Goal: Transaction & Acquisition: Purchase product/service

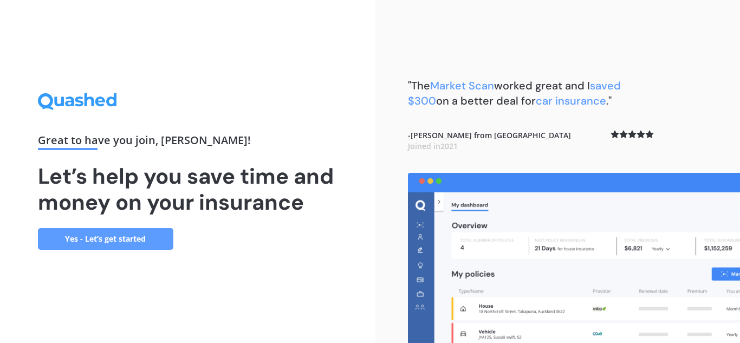
click at [92, 231] on link "Yes - Let’s get started" at bounding box center [105, 239] width 135 height 22
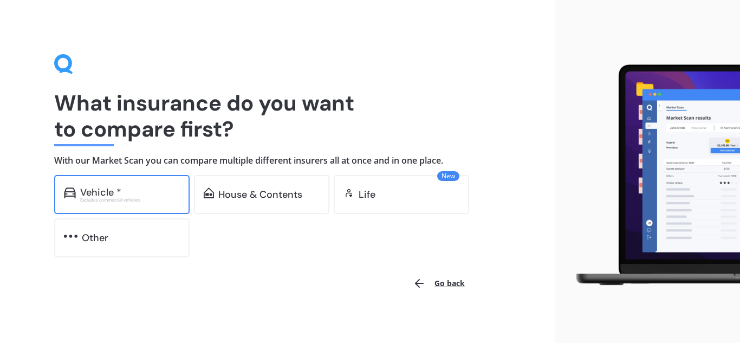
click at [145, 189] on div "Vehicle *" at bounding box center [130, 192] width 100 height 11
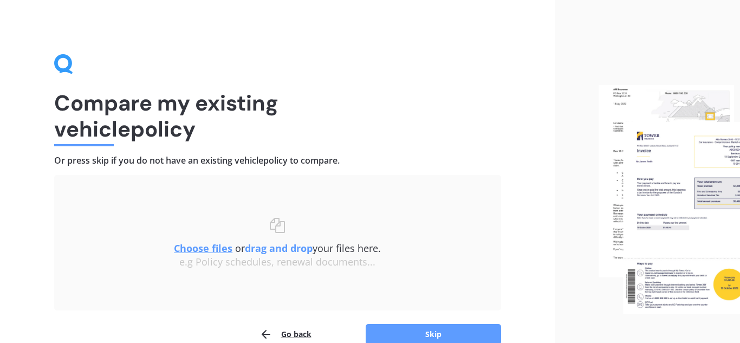
click at [8, 177] on div "Compare my existing vehicle policy Or press skip if you do not have an existing…" at bounding box center [277, 199] width 555 height 399
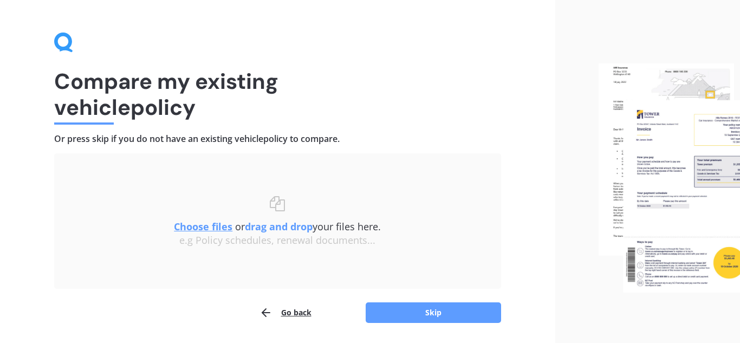
scroll to position [56, 0]
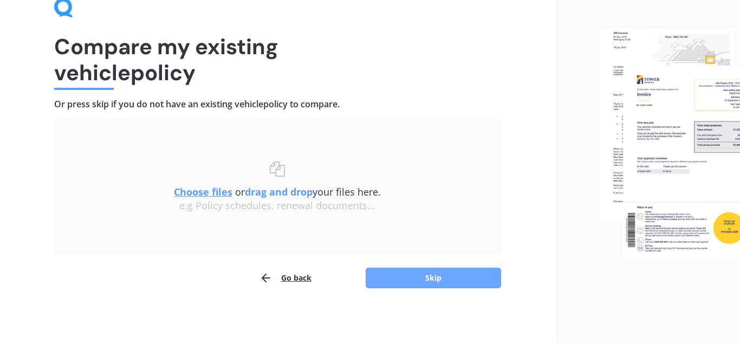
click at [441, 273] on button "Skip" at bounding box center [433, 278] width 135 height 21
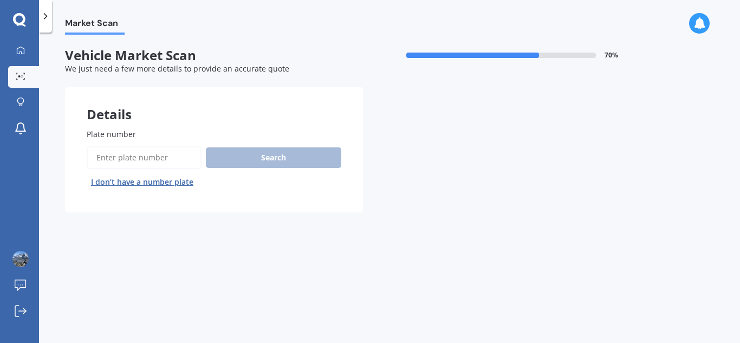
click at [160, 155] on input "Plate number" at bounding box center [144, 157] width 115 height 23
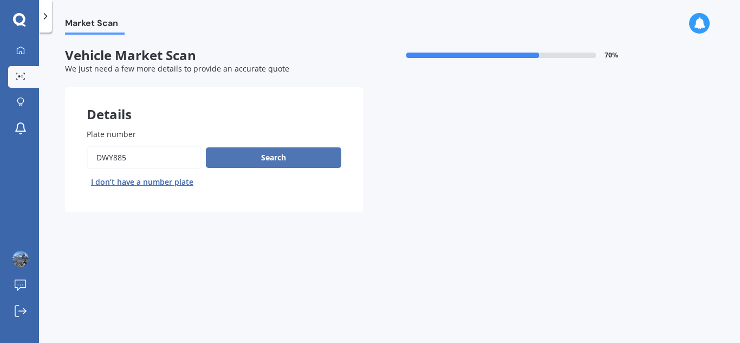
type input "dwy885"
click at [257, 150] on button "Search" at bounding box center [273, 157] width 135 height 21
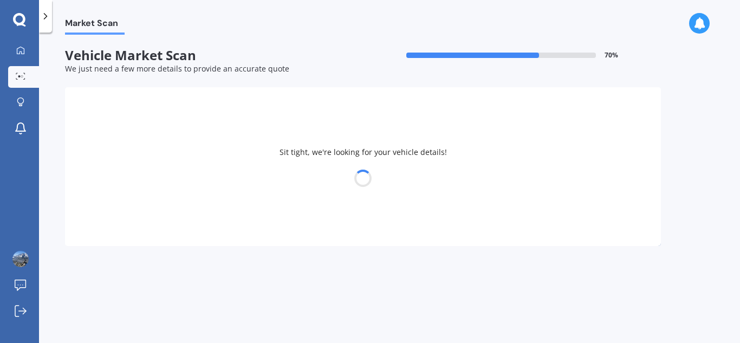
select select "NISSAN"
select select "VANETTE"
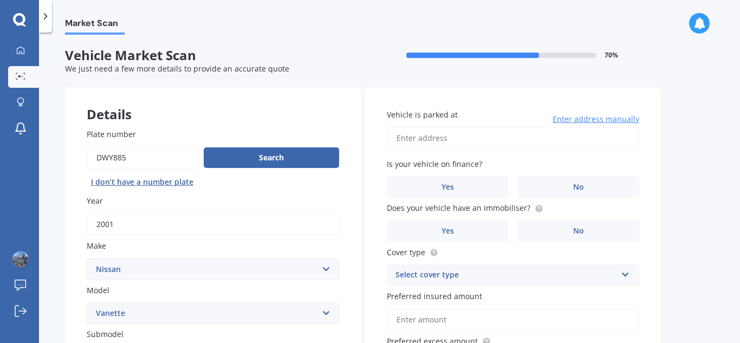
click at [456, 134] on input "Vehicle is parked at" at bounding box center [513, 138] width 253 height 23
type input "[STREET_ADDRESS][PERSON_NAME][PERSON_NAME]"
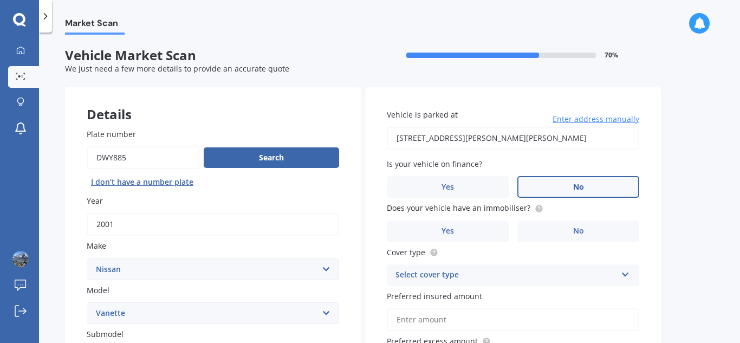
click at [573, 190] on span "No" at bounding box center [578, 187] width 11 height 9
click at [0, 0] on input "No" at bounding box center [0, 0] width 0 height 0
click at [468, 231] on label "Yes" at bounding box center [448, 232] width 122 height 22
click at [0, 0] on input "Yes" at bounding box center [0, 0] width 0 height 0
click at [56, 202] on div "Market Scan Vehicle Market Scan 70 % We just need a few more details to provide…" at bounding box center [389, 190] width 701 height 311
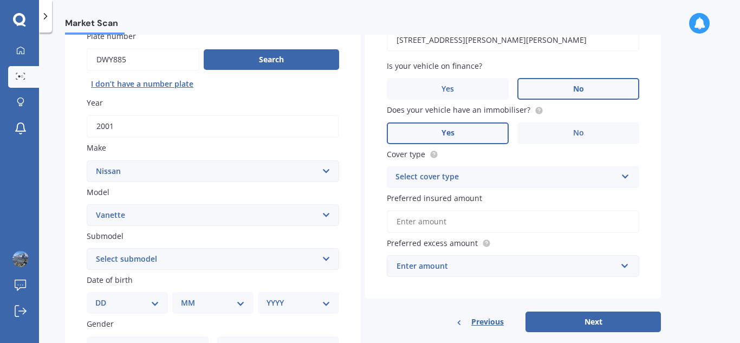
scroll to position [108, 0]
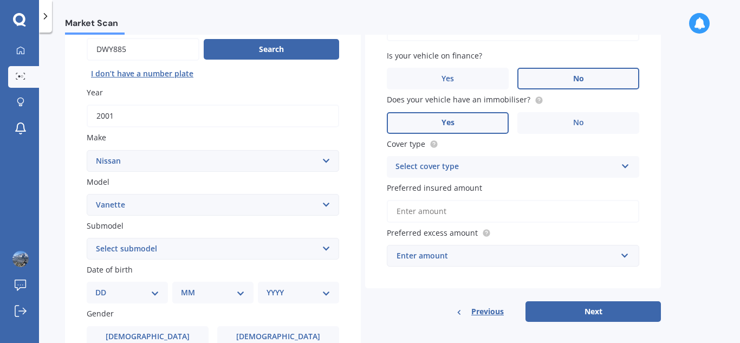
click at [513, 169] on div "Select cover type" at bounding box center [506, 166] width 221 height 13
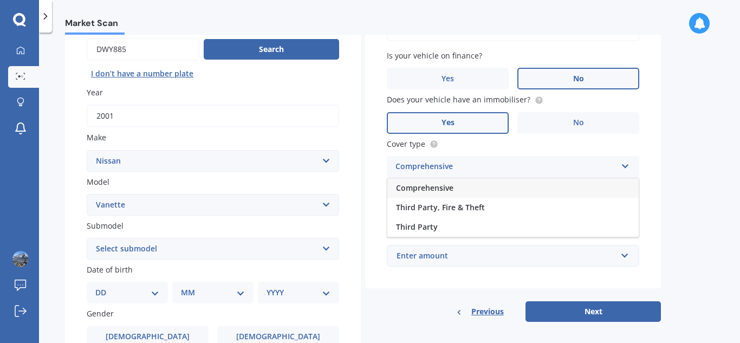
click at [454, 189] on div "Comprehensive" at bounding box center [512, 188] width 251 height 20
click at [464, 209] on input "Preferred insured amount" at bounding box center [513, 211] width 253 height 23
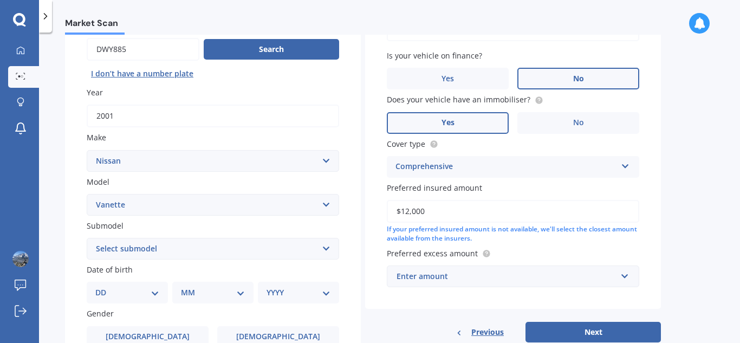
type input "$12,000"
click at [610, 296] on div "Vehicle is parked at [STREET_ADDRESS][PERSON_NAME][PERSON_NAME] Enter address m…" at bounding box center [513, 144] width 296 height 330
click at [529, 276] on div "Enter amount" at bounding box center [507, 276] width 220 height 12
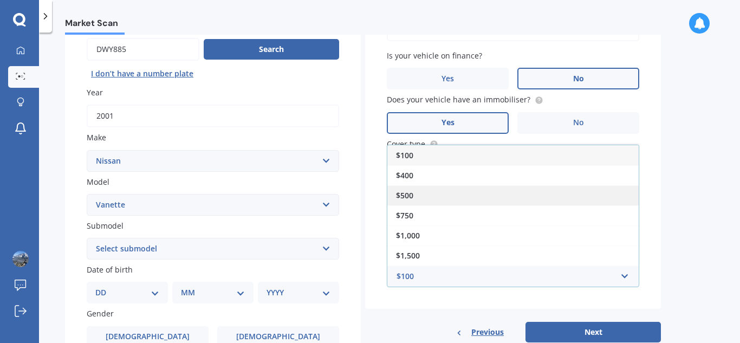
click at [458, 193] on div "$500" at bounding box center [512, 195] width 251 height 20
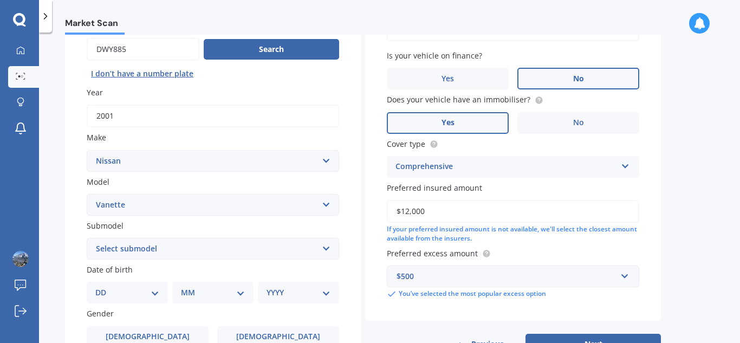
click at [678, 254] on div "Market Scan Vehicle Market Scan 70 % We just need a few more details to provide…" at bounding box center [389, 190] width 701 height 311
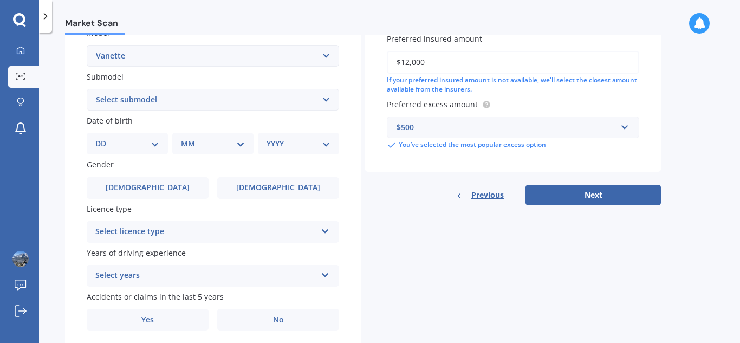
scroll to position [260, 0]
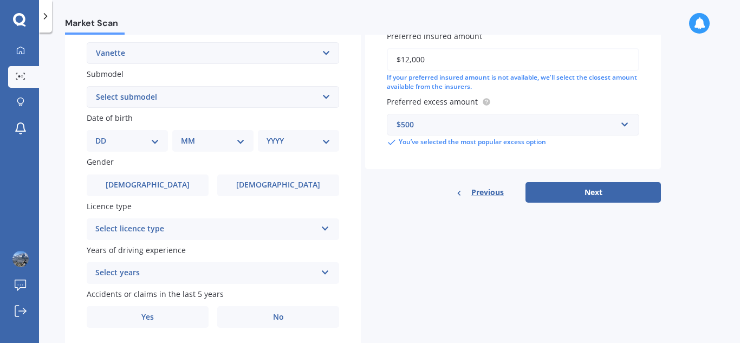
click at [157, 139] on select "DD 01 02 03 04 05 06 07 08 09 10 11 12 13 14 15 16 17 18 19 20 21 22 23 24 25 2…" at bounding box center [127, 141] width 64 height 12
select select "17"
click at [104, 135] on select "DD 01 02 03 04 05 06 07 08 09 10 11 12 13 14 15 16 17 18 19 20 21 22 23 24 25 2…" at bounding box center [127, 141] width 64 height 12
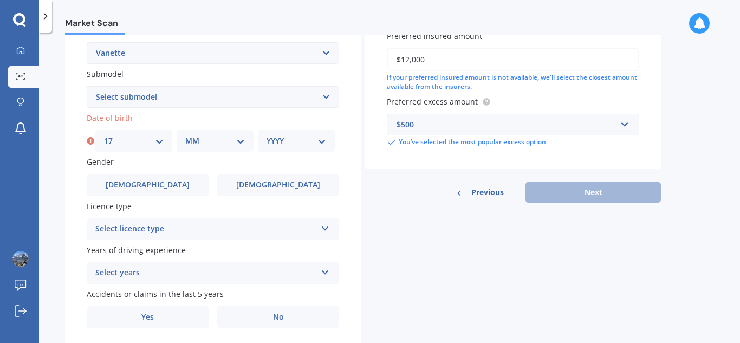
click at [236, 139] on select "MM 01 02 03 04 05 06 07 08 09 10 11 12" at bounding box center [215, 141] width 60 height 12
select select "12"
click at [185, 135] on select "MM 01 02 03 04 05 06 07 08 09 10 11 12" at bounding box center [215, 141] width 60 height 12
click at [328, 141] on div "YYYY 2025 2024 2023 2022 2021 2020 2019 2018 2017 2016 2015 2014 2013 2012 2011…" at bounding box center [296, 141] width 77 height 22
click at [322, 140] on select "YYYY 2025 2024 2023 2022 2021 2020 2019 2018 2017 2016 2015 2014 2013 2012 2011…" at bounding box center [297, 141] width 60 height 12
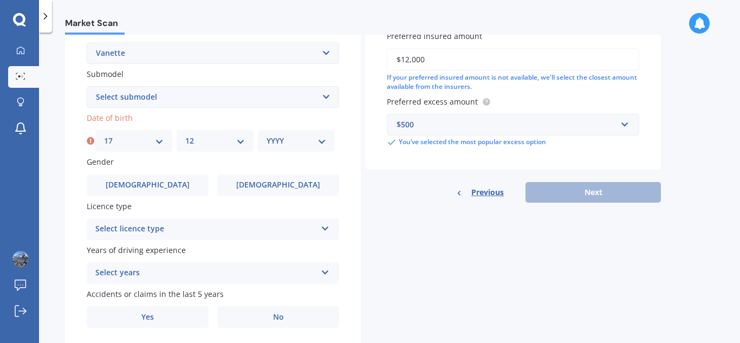
select select "1994"
click at [267, 135] on select "YYYY 2025 2024 2023 2022 2021 2020 2019 2018 2017 2016 2015 2014 2013 2012 2011…" at bounding box center [297, 141] width 60 height 12
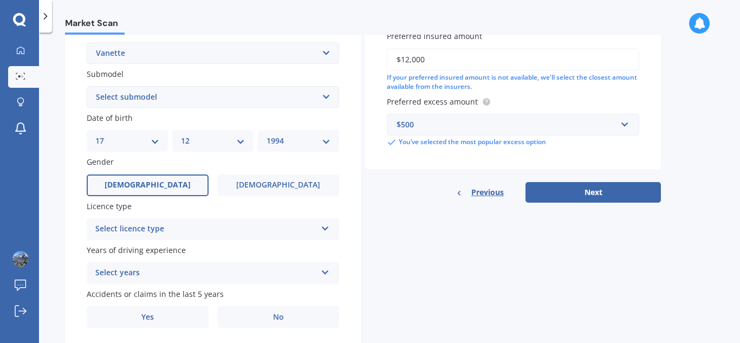
click at [159, 177] on label "[DEMOGRAPHIC_DATA]" at bounding box center [148, 186] width 122 height 22
click at [0, 0] on input "[DEMOGRAPHIC_DATA]" at bounding box center [0, 0] width 0 height 0
click at [209, 229] on div "Select licence type" at bounding box center [205, 229] width 221 height 13
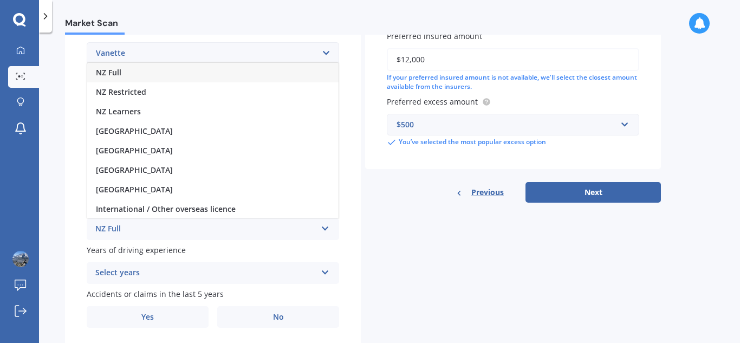
click at [151, 77] on div "NZ Full" at bounding box center [212, 73] width 251 height 20
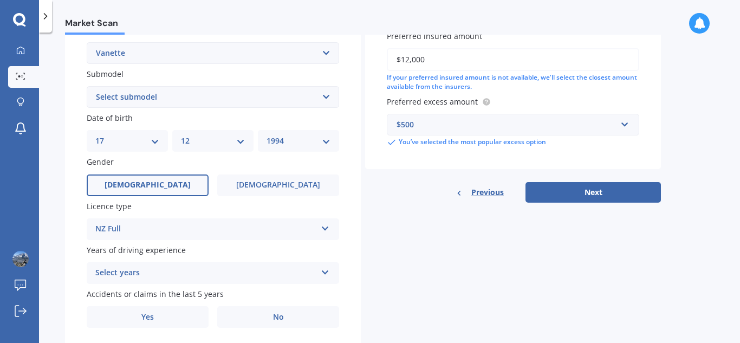
click at [173, 276] on div "Select years" at bounding box center [205, 273] width 221 height 13
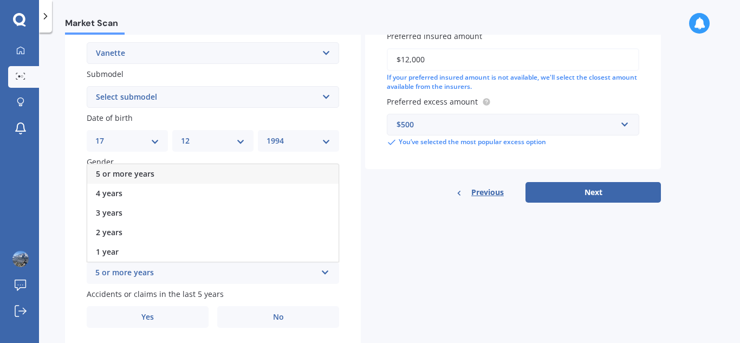
click at [158, 172] on div "5 or more years" at bounding box center [212, 174] width 251 height 20
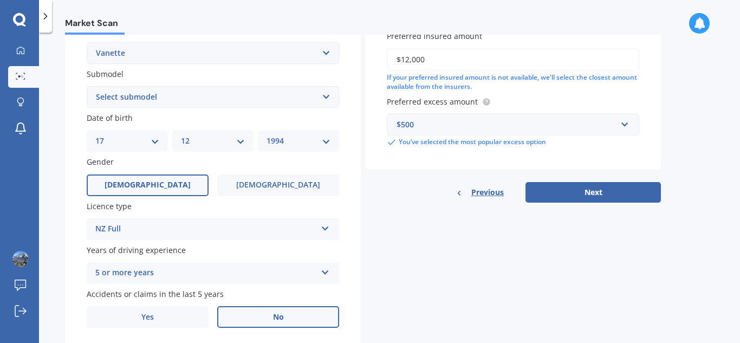
click at [271, 314] on label "No" at bounding box center [278, 317] width 122 height 22
click at [0, 0] on input "No" at bounding box center [0, 0] width 0 height 0
click at [54, 218] on div "Market Scan Vehicle Market Scan 70 % We just need a few more details to provide…" at bounding box center [389, 190] width 701 height 311
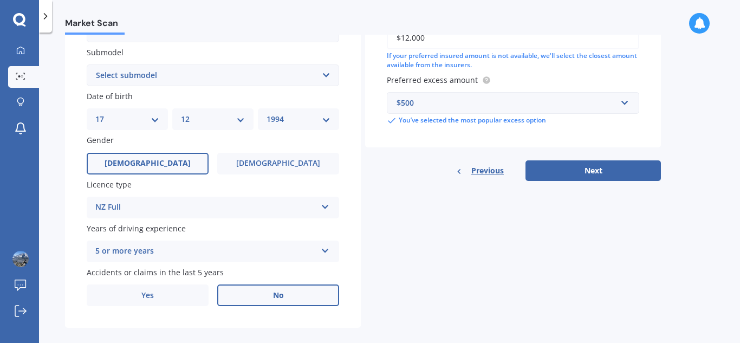
scroll to position [295, 0]
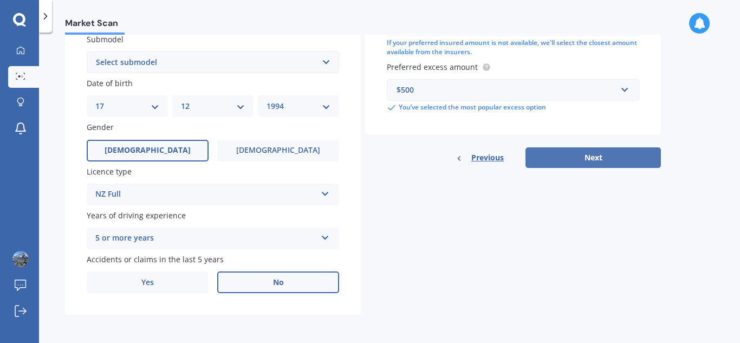
click at [603, 163] on button "Next" at bounding box center [593, 157] width 135 height 21
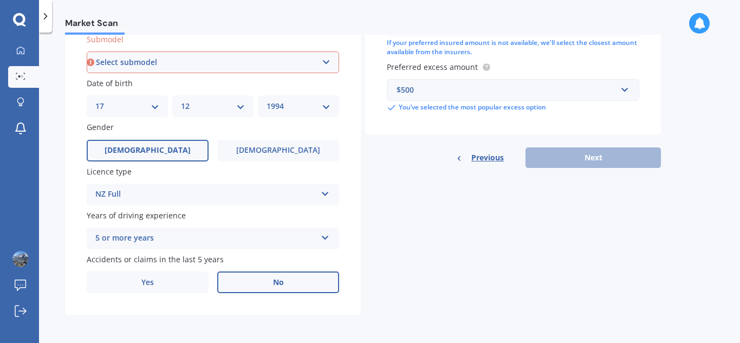
scroll to position [294, 0]
click at [51, 87] on div "Market Scan Vehicle Market Scan 70 % We just need a few more details to provide…" at bounding box center [389, 190] width 701 height 311
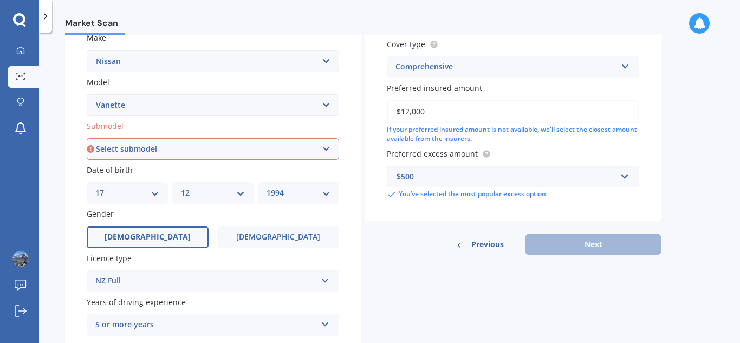
scroll to position [207, 0]
click at [232, 144] on select "Select submodel Petrol Turbo Diesel" at bounding box center [213, 150] width 253 height 22
select select "PETROL"
click at [87, 139] on select "Select submodel Petrol Turbo Diesel" at bounding box center [213, 150] width 253 height 22
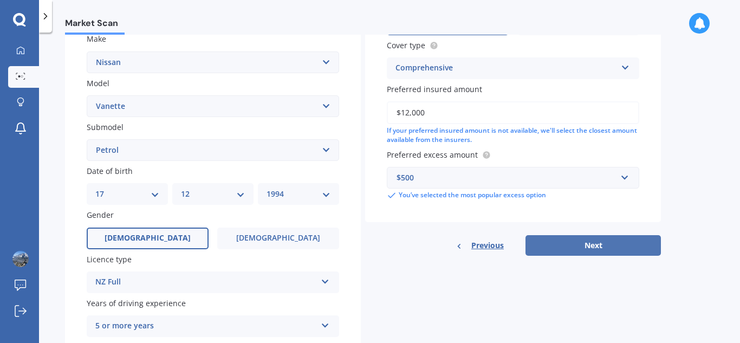
click at [625, 249] on button "Next" at bounding box center [593, 245] width 135 height 21
select select "17"
select select "12"
select select "1994"
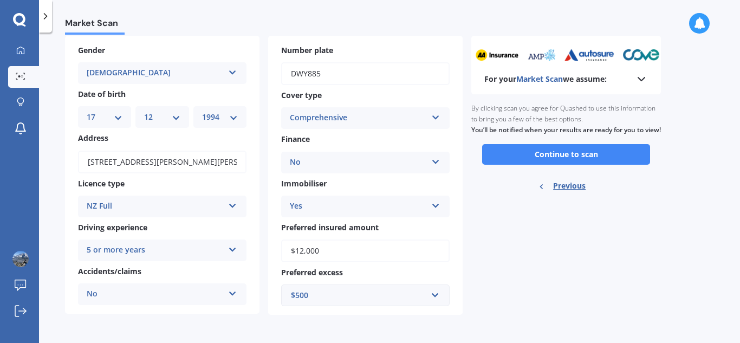
scroll to position [0, 0]
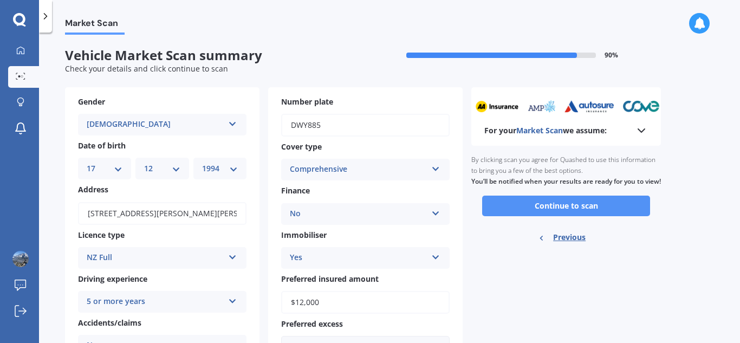
click at [553, 212] on button "Continue to scan" at bounding box center [566, 206] width 168 height 21
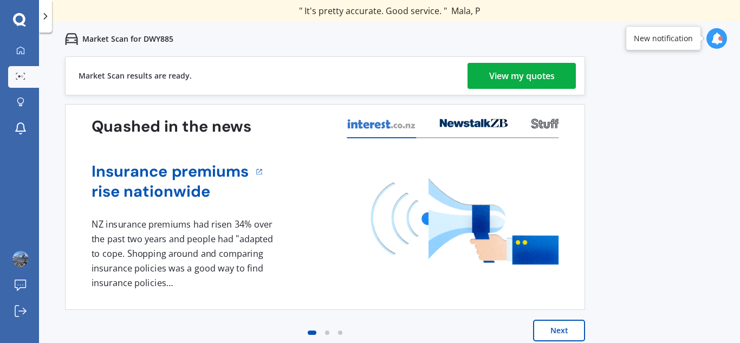
click at [540, 69] on div "View my quotes" at bounding box center [522, 76] width 66 height 26
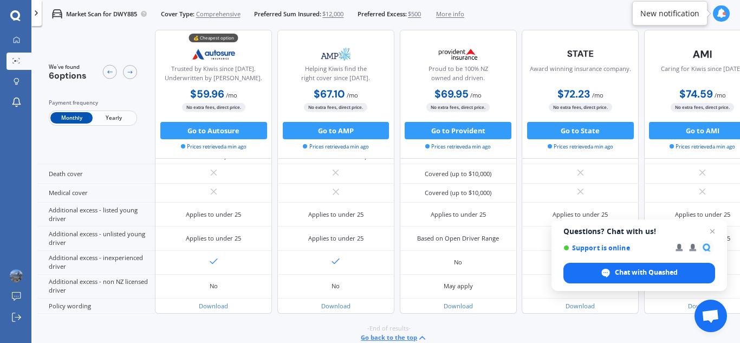
scroll to position [139, 0]
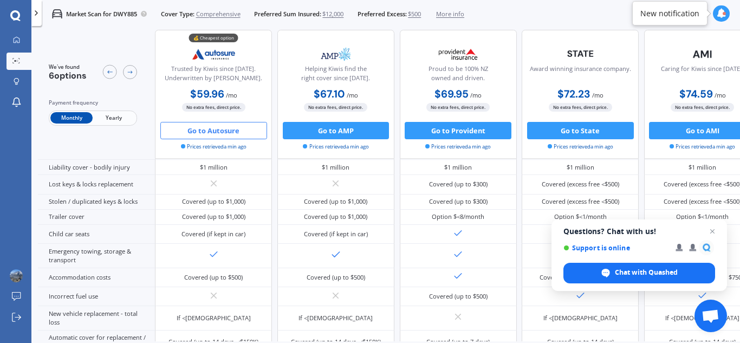
click at [232, 127] on button "Go to Autosure" at bounding box center [213, 130] width 107 height 17
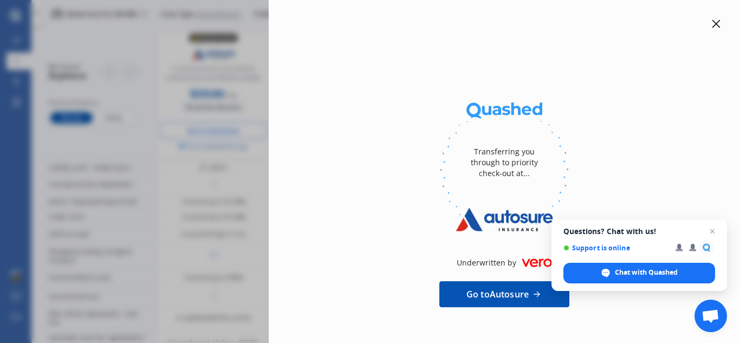
click at [712, 21] on icon at bounding box center [716, 24] width 9 height 9
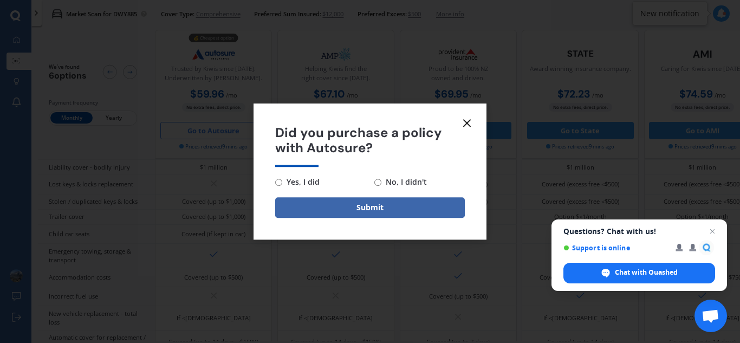
click at [470, 126] on line at bounding box center [467, 123] width 7 height 7
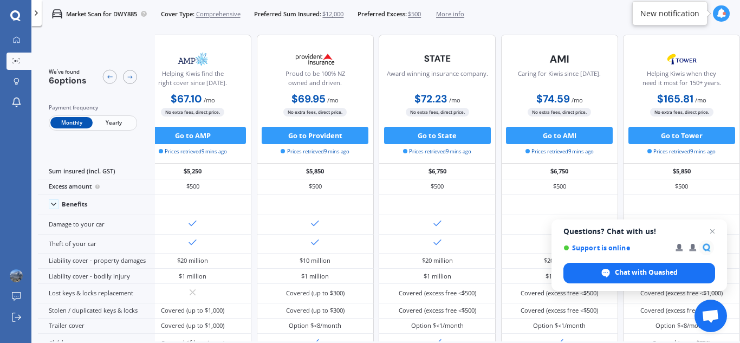
scroll to position [0, 184]
